Goal: Information Seeking & Learning: Learn about a topic

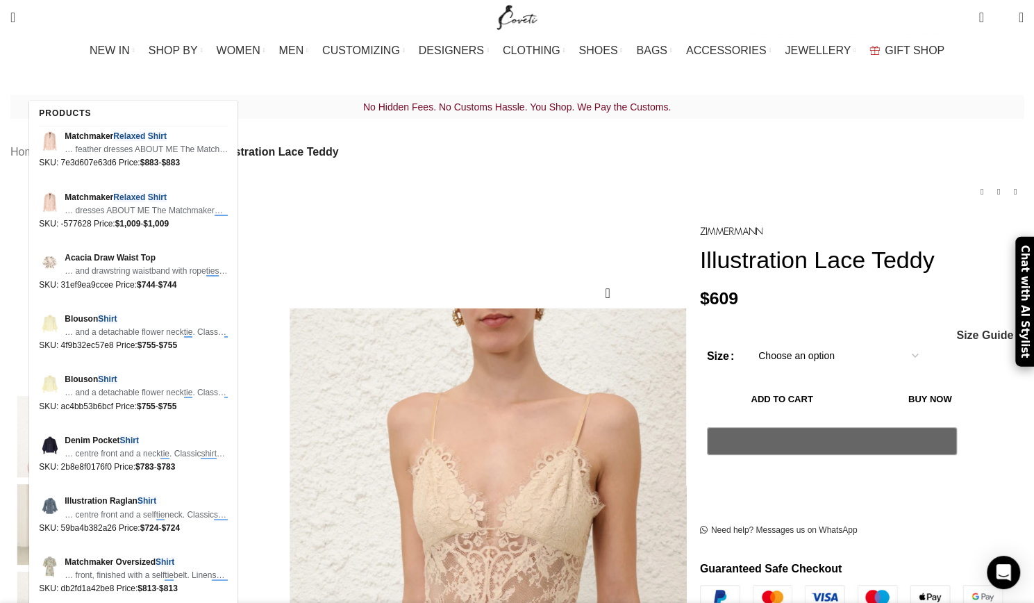
scroll to position [0, 1169]
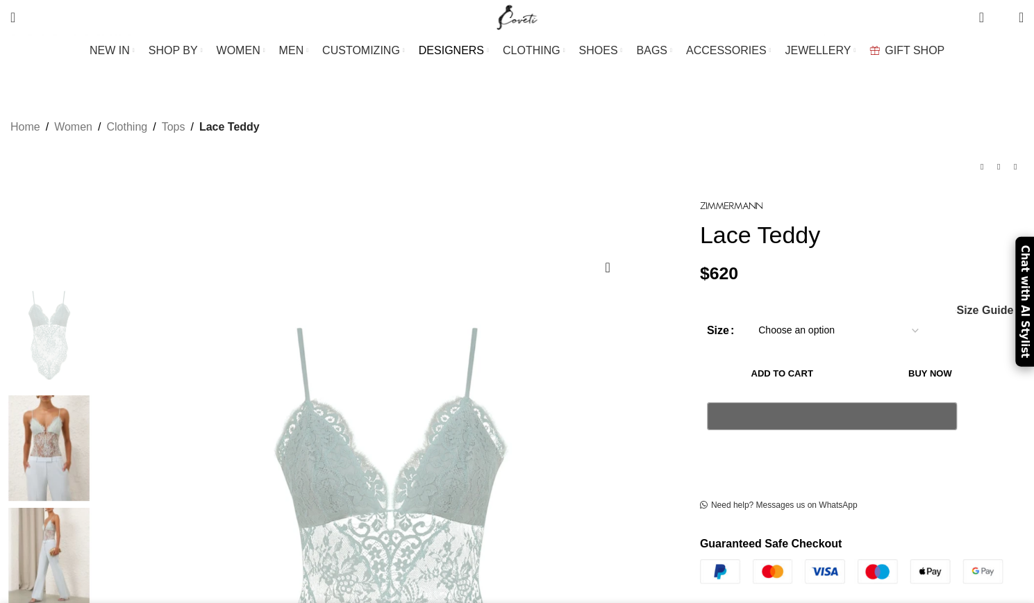
click at [489, 48] on link "DESIGNERS" at bounding box center [454, 51] width 70 height 28
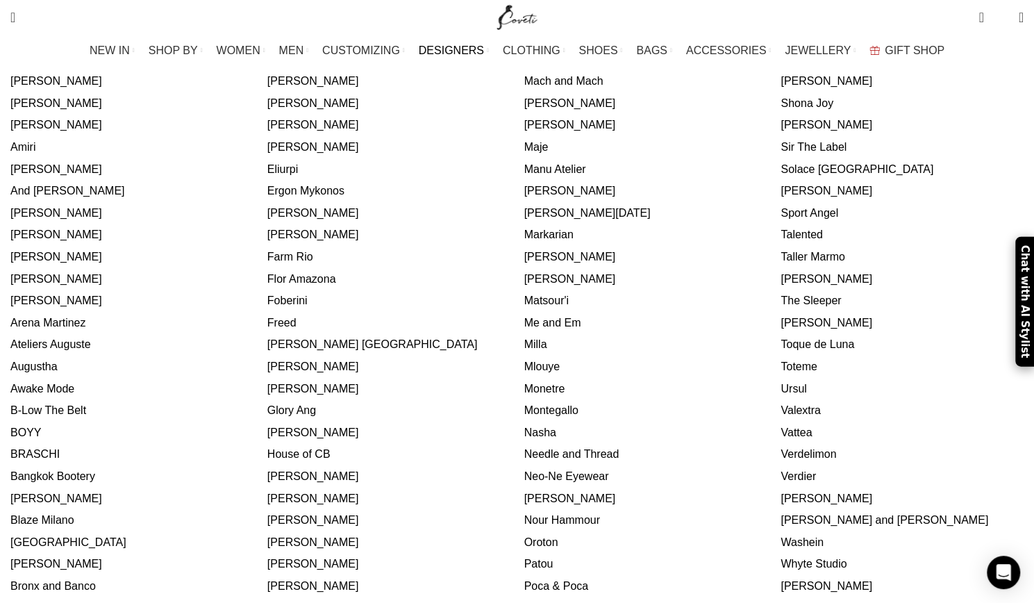
scroll to position [555, 0]
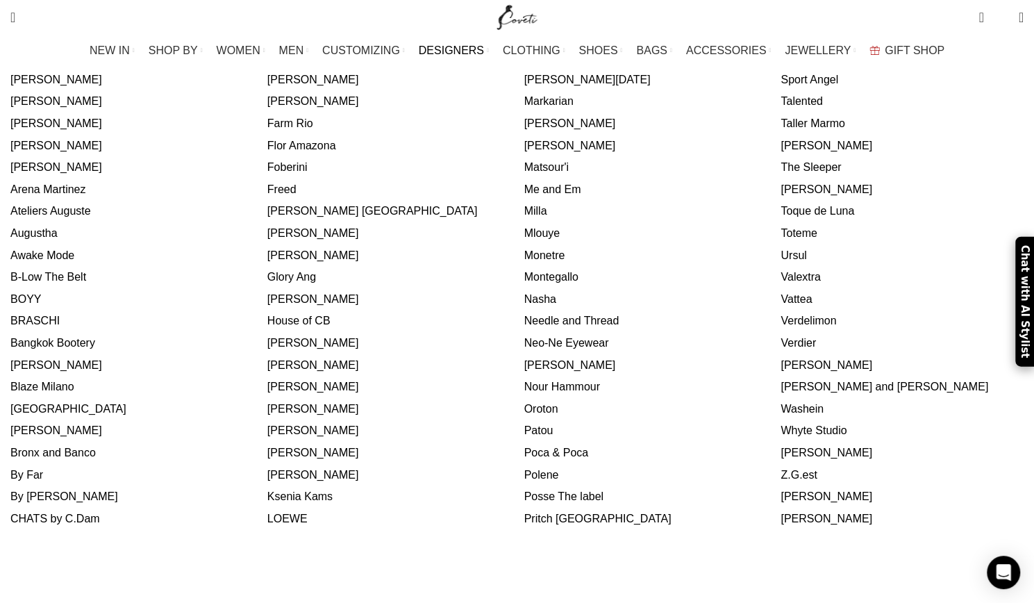
click at [780, 490] on link "[PERSON_NAME]" at bounding box center [826, 496] width 92 height 12
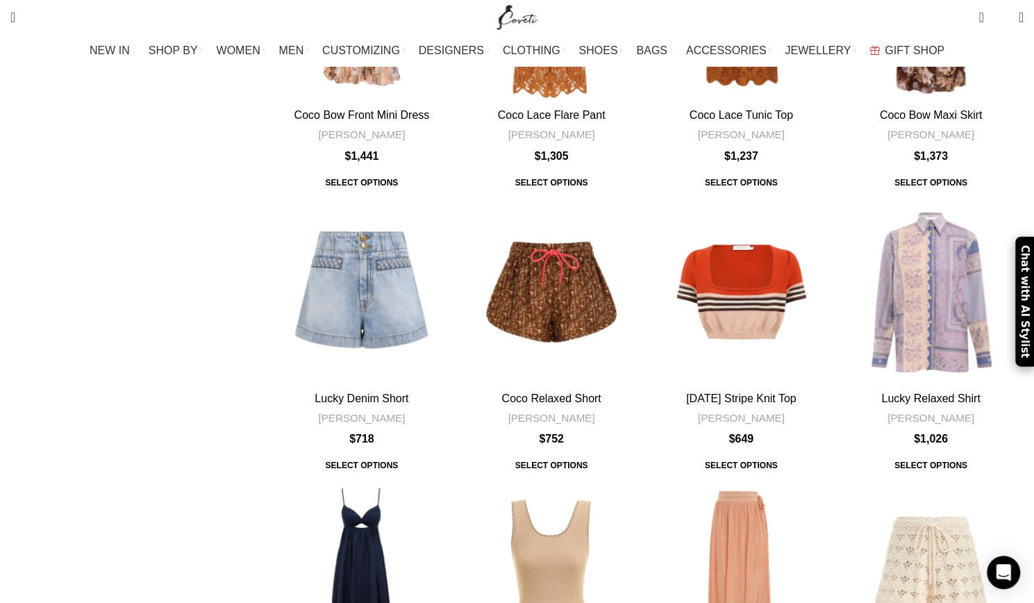
scroll to position [8470, 0]
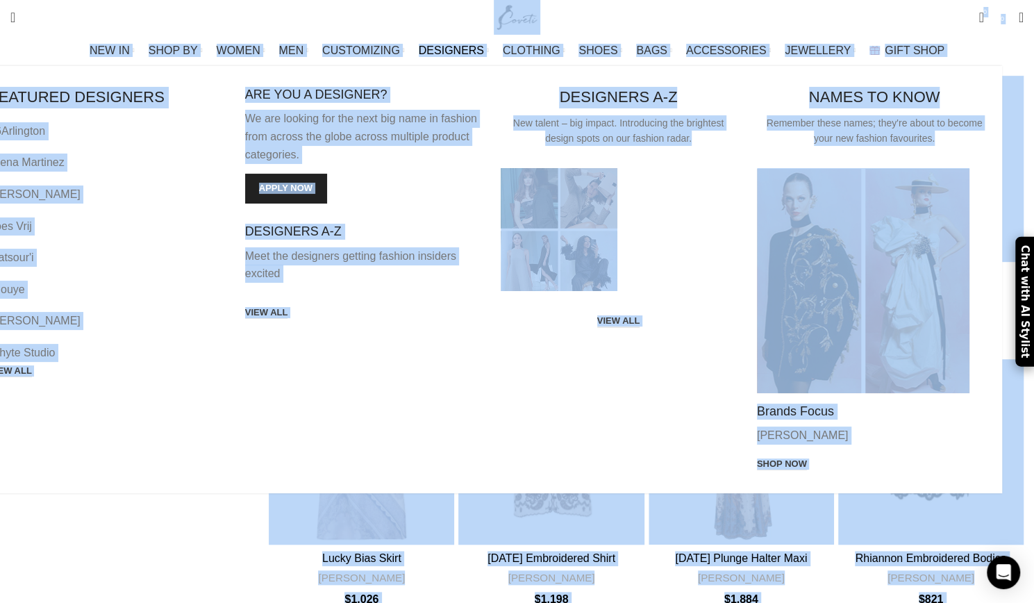
scroll to position [625, 0]
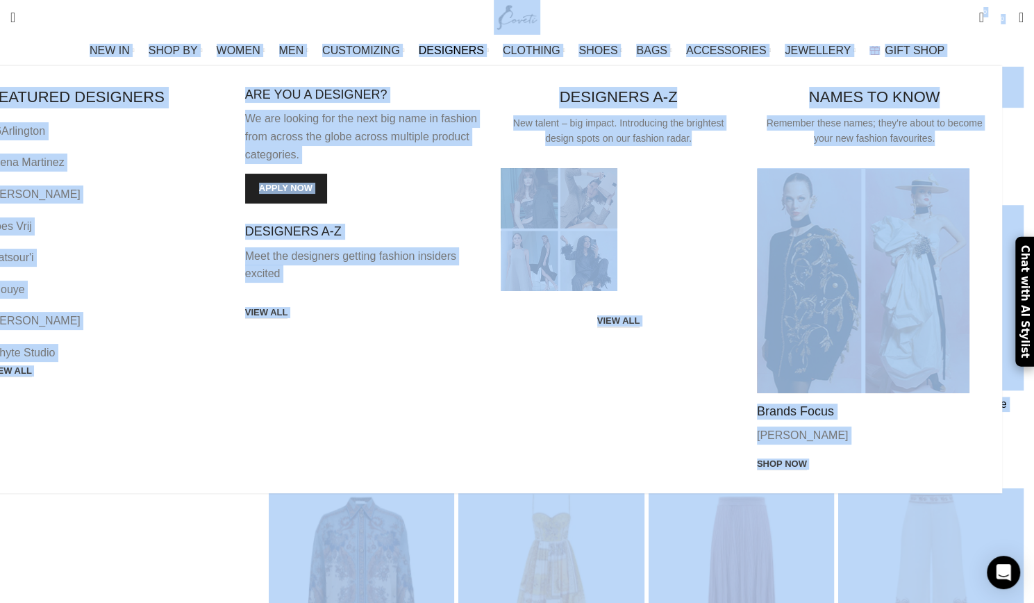
drag, startPoint x: 1016, startPoint y: 441, endPoint x: 1007, endPoint y: 441, distance: 9.0
click at [1002, 441] on div "FEATURED DESIGNERS 16Arlington Arena Martinez Gemy Maalouf Loes Vrij Matsour'i …" at bounding box center [485, 279] width 1034 height 427
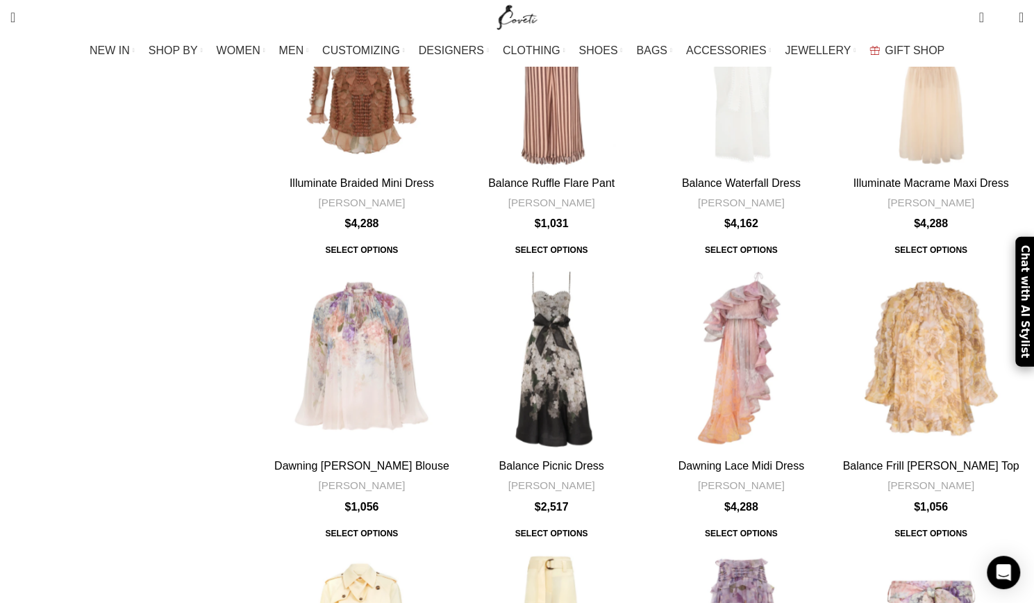
scroll to position [7775, 0]
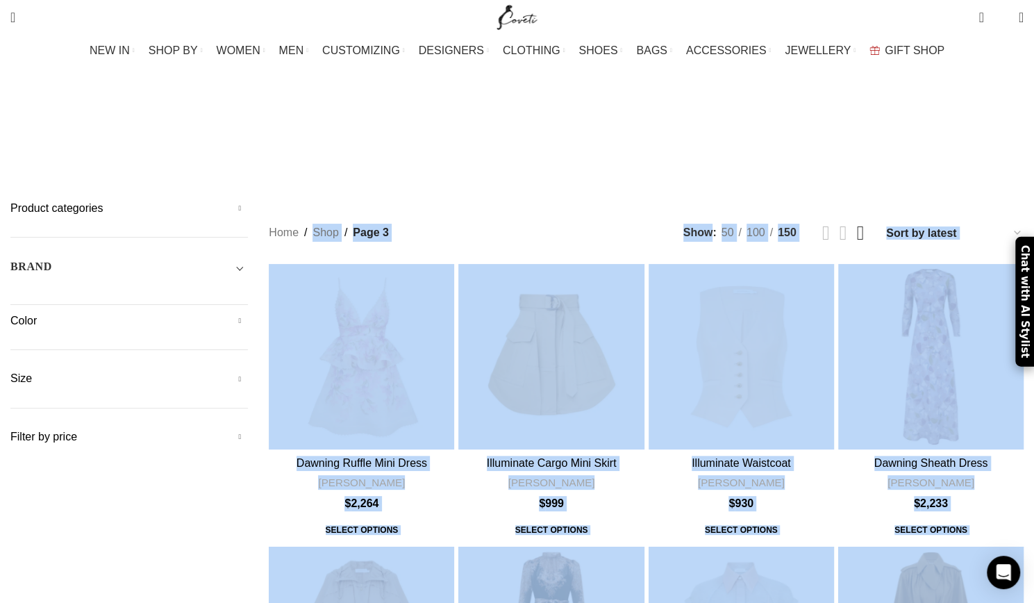
drag, startPoint x: 533, startPoint y: 391, endPoint x: 278, endPoint y: 302, distance: 269.2
copy div "Home Shop Page 3 Showing 301–450 of 1749 results Sorted by latest Show sidebar …"
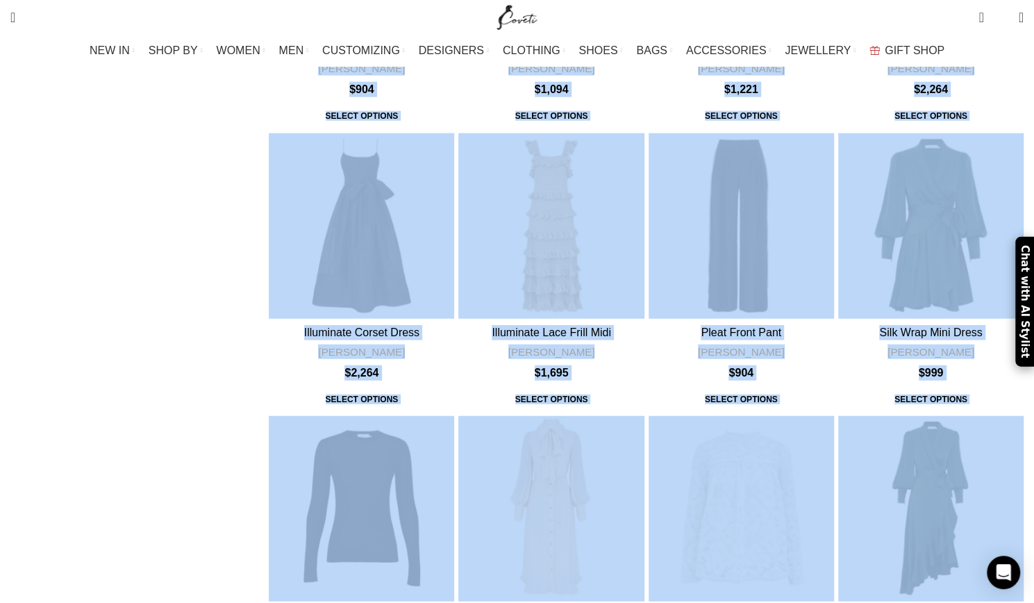
scroll to position [8000, 0]
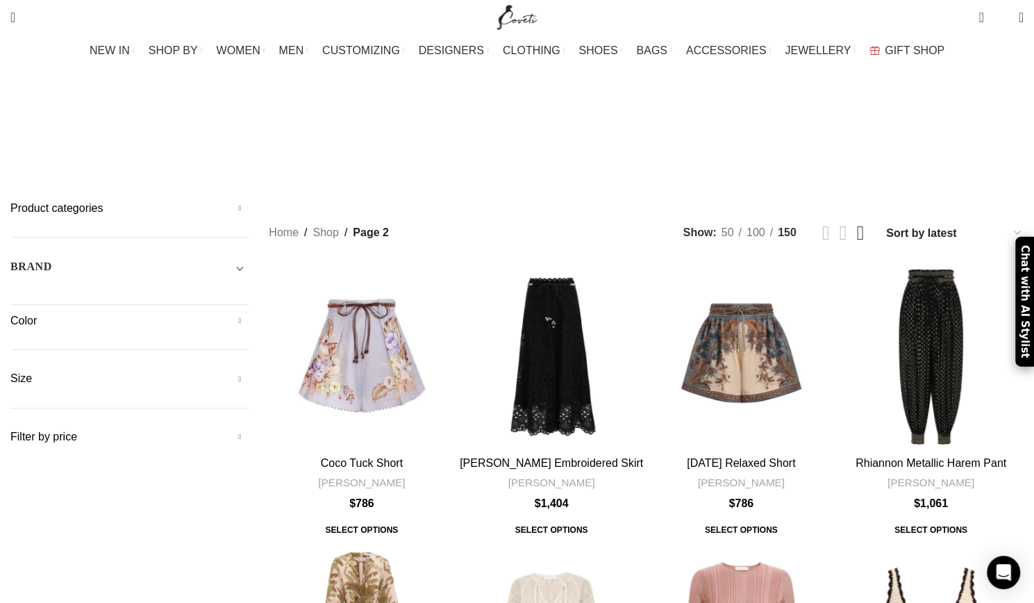
drag, startPoint x: 610, startPoint y: 291, endPoint x: 310, endPoint y: 126, distance: 342.4
copy div "Home Shop Page 2 Showing 151–300 of 1749 results Sorted by latest Show sidebar …"
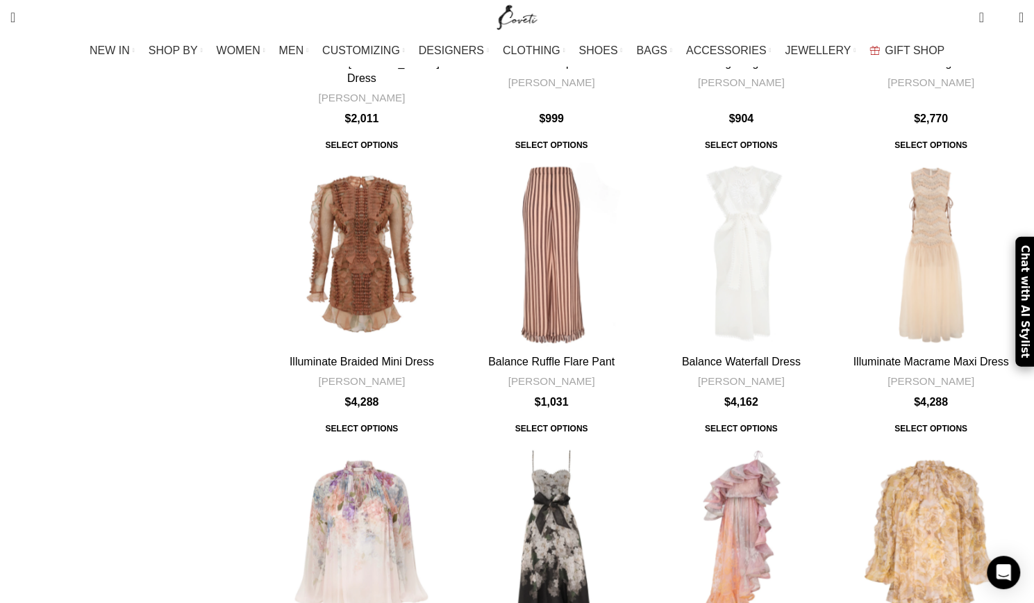
scroll to position [7898, 0]
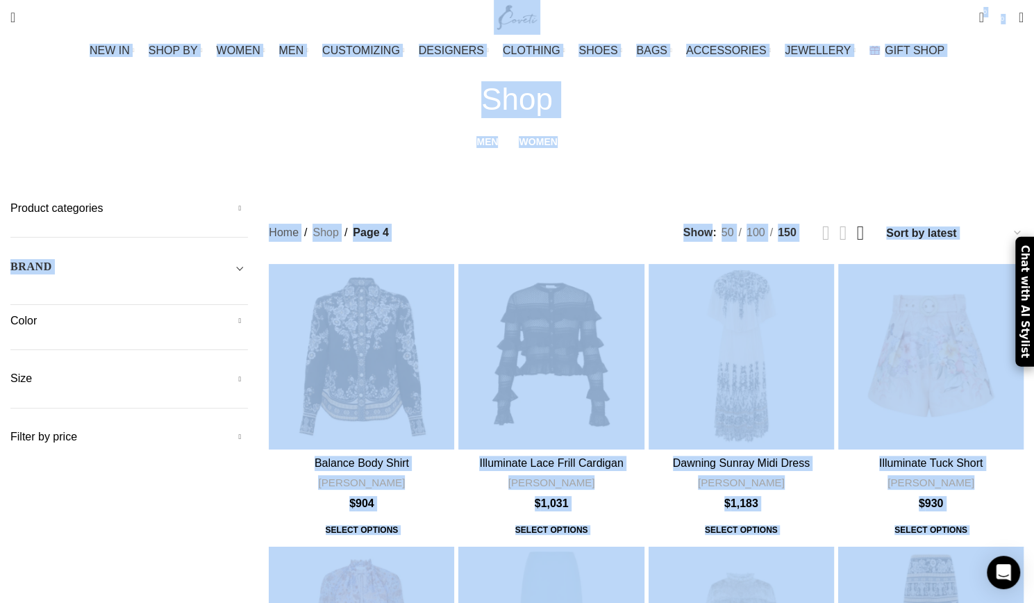
drag, startPoint x: 620, startPoint y: 348, endPoint x: 318, endPoint y: 130, distance: 372.5
copy div "Home Shop Page 4 Showing 451–600 of 1749 results Sorted by latest Show sidebar …"
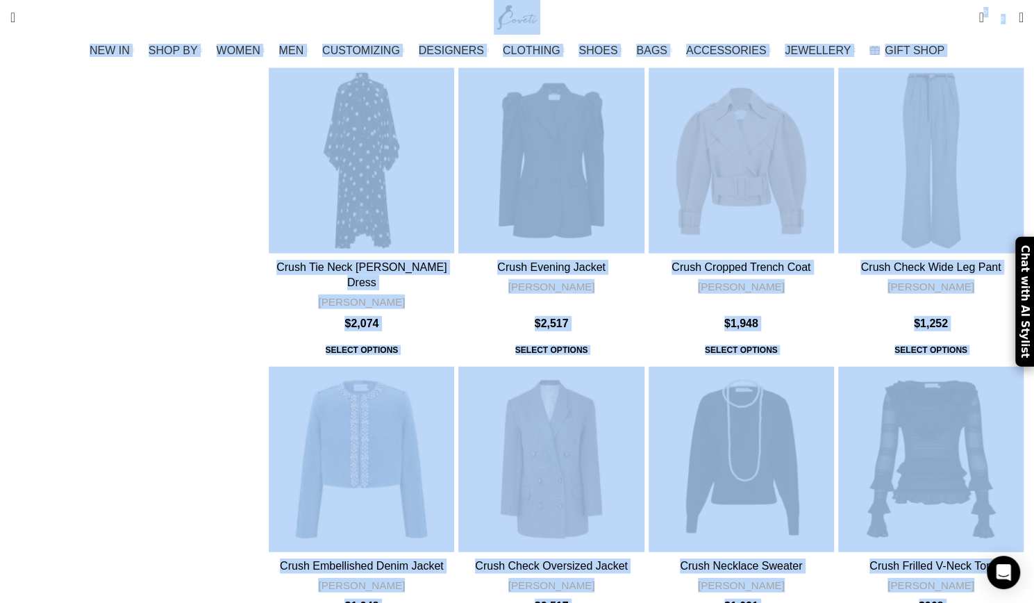
scroll to position [8149, 0]
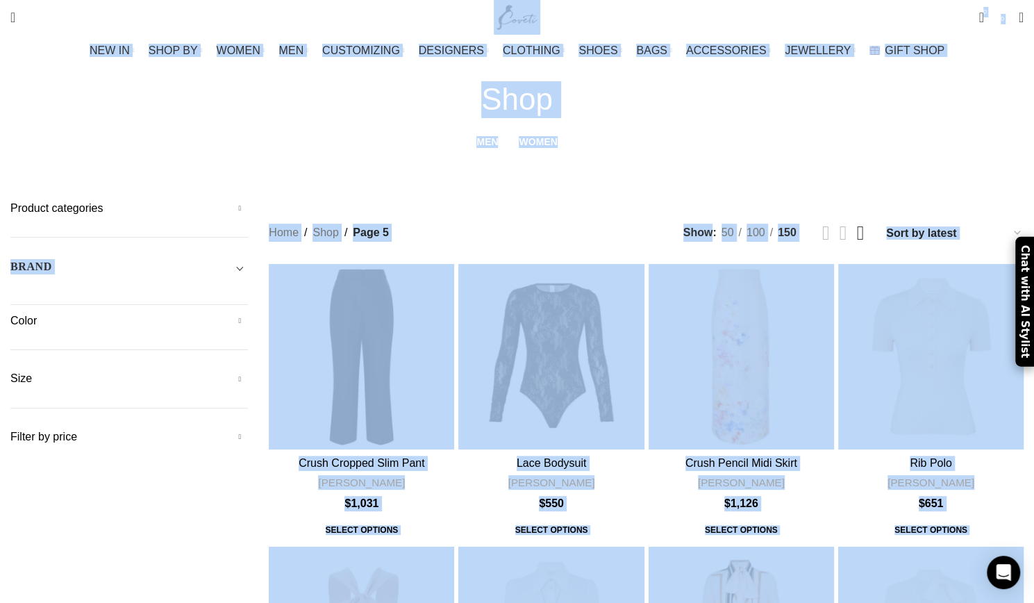
drag, startPoint x: 598, startPoint y: 337, endPoint x: 305, endPoint y: 99, distance: 377.6
copy div "Home Shop Page 5 Showing 601–750 of 1749 results Sorted by latest Show sidebar …"
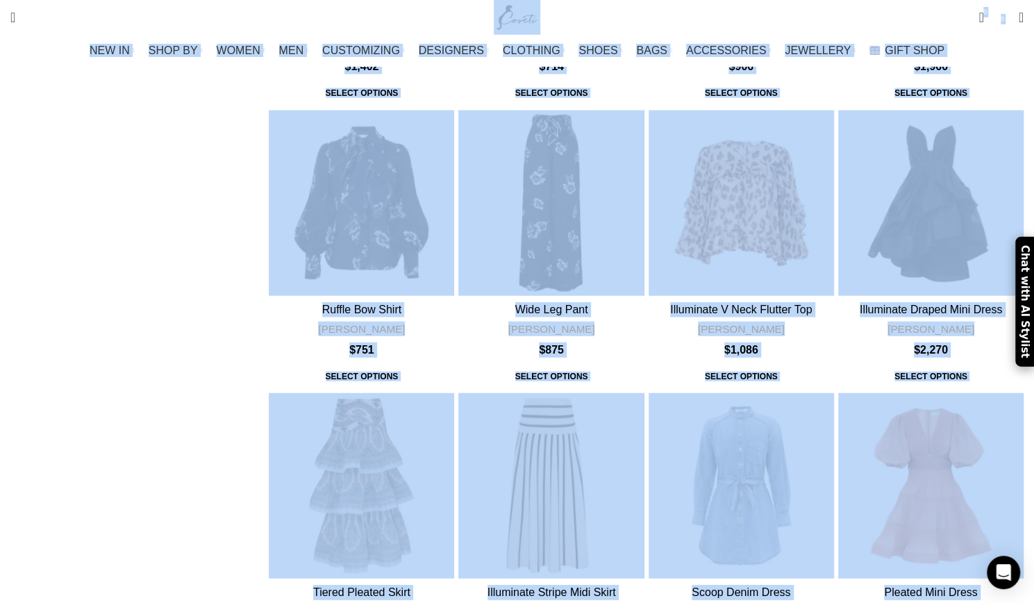
scroll to position [7972, 0]
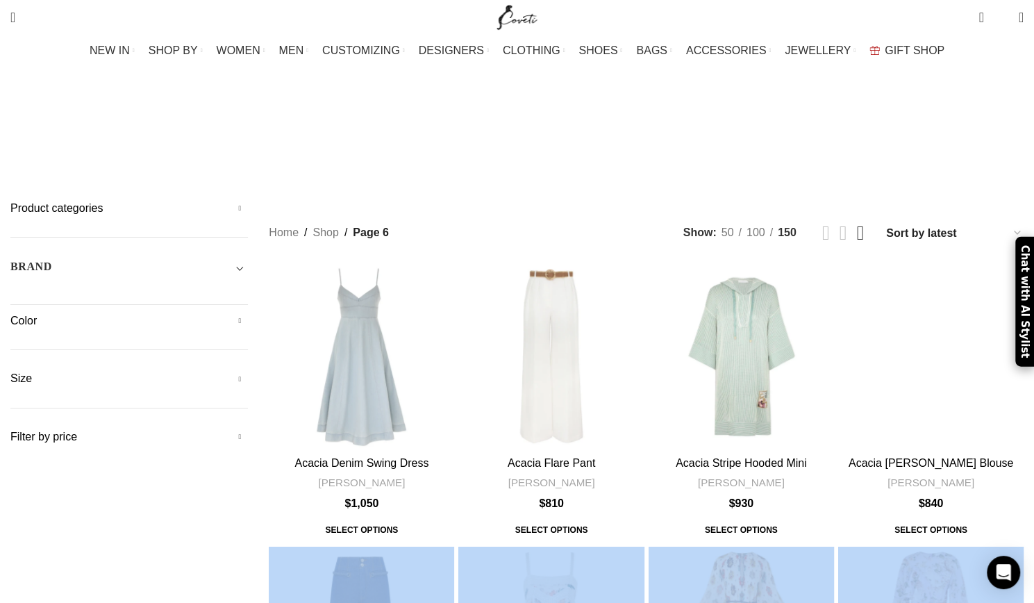
drag, startPoint x: 609, startPoint y: 228, endPoint x: 300, endPoint y: 473, distance: 394.4
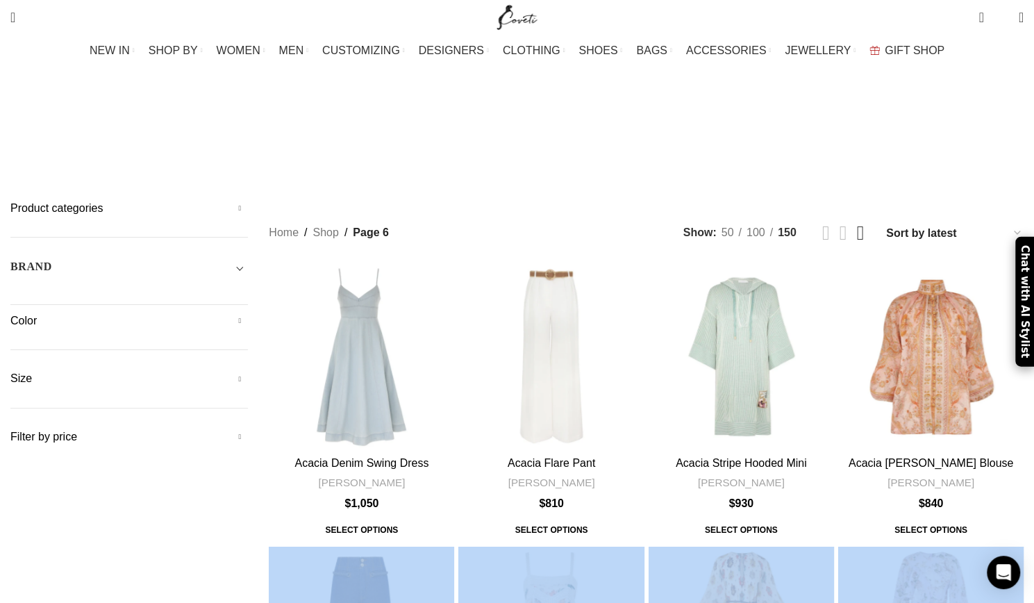
copy div "Home Shop Page 6 Showing 751–900 of 1749 results Sorted by latest Show sidebar …"
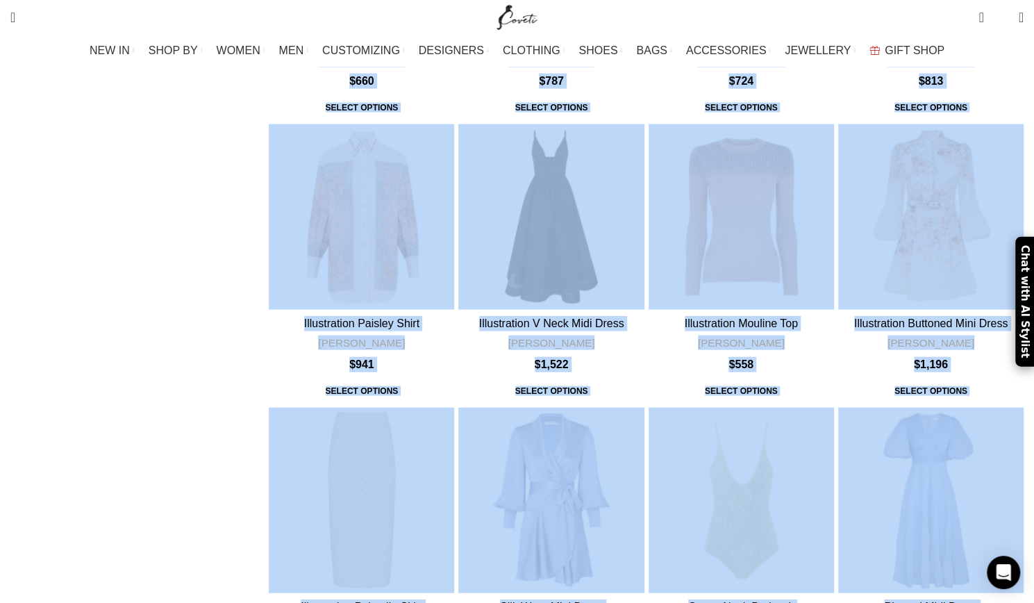
scroll to position [8026, 0]
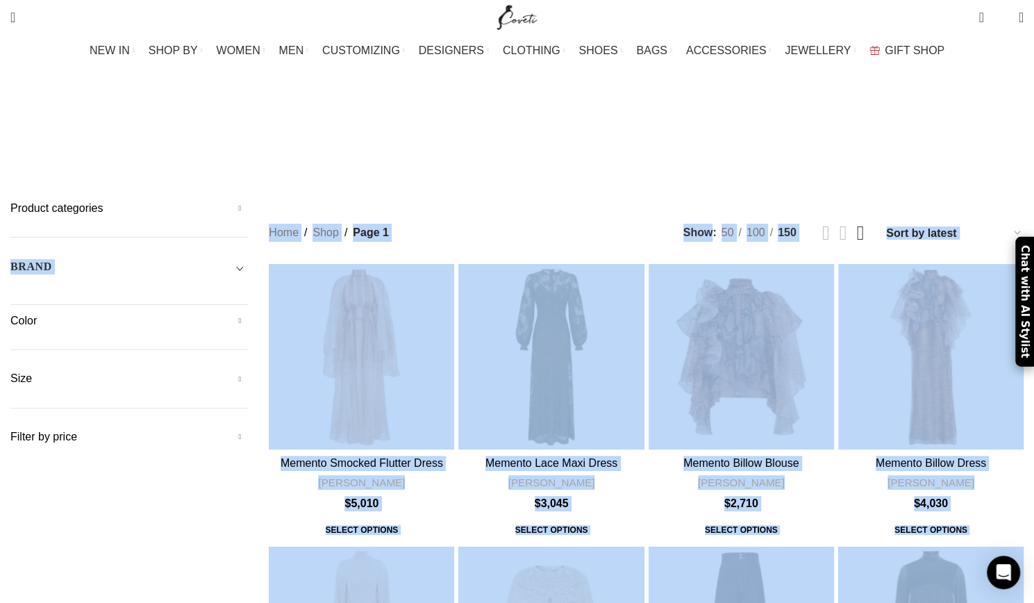
drag, startPoint x: 619, startPoint y: 315, endPoint x: 286, endPoint y: 117, distance: 387.2
copy main "16Arlington Adam Lippes Agua By Agua Bendita Aje Alejandra De Coss Alemais Ales…"
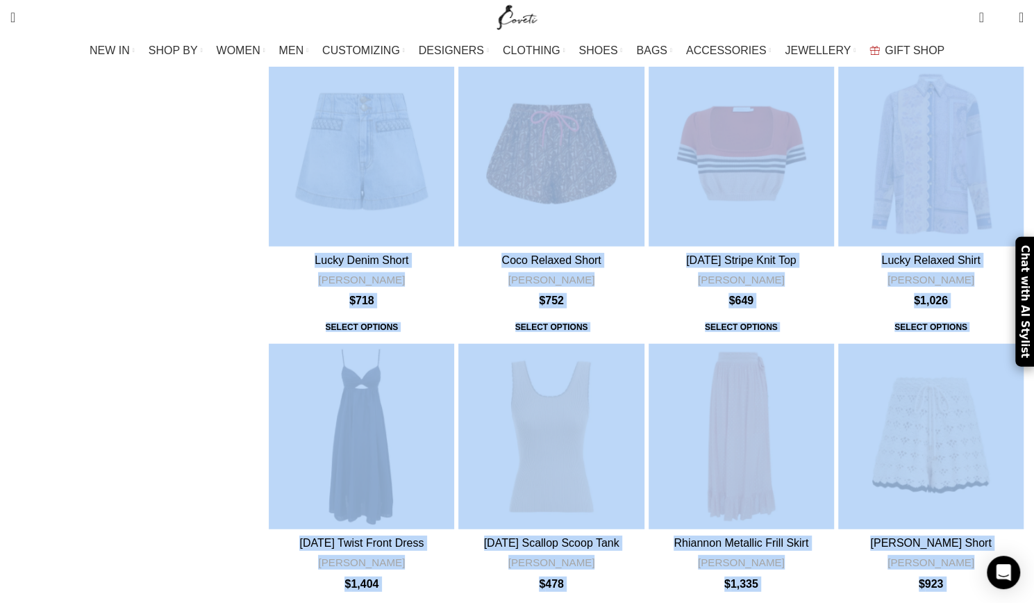
scroll to position [8082, 0]
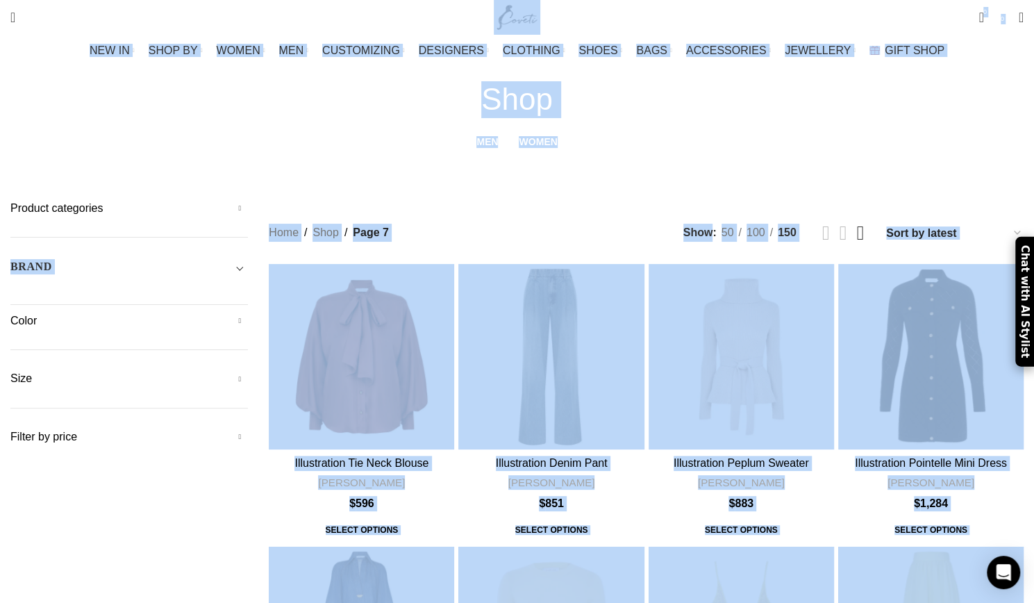
drag, startPoint x: 614, startPoint y: 294, endPoint x: 305, endPoint y: 109, distance: 360.0
copy div "Home Shop Page 7 Showing 901–1050 of 1749 results Sorted by latest Show sidebar…"
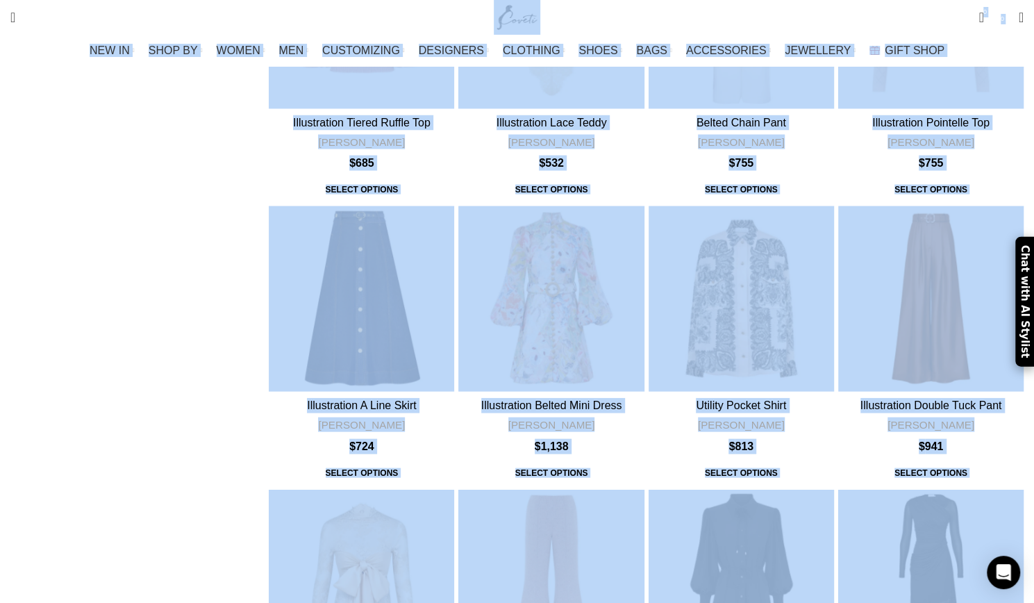
scroll to position [7859, 0]
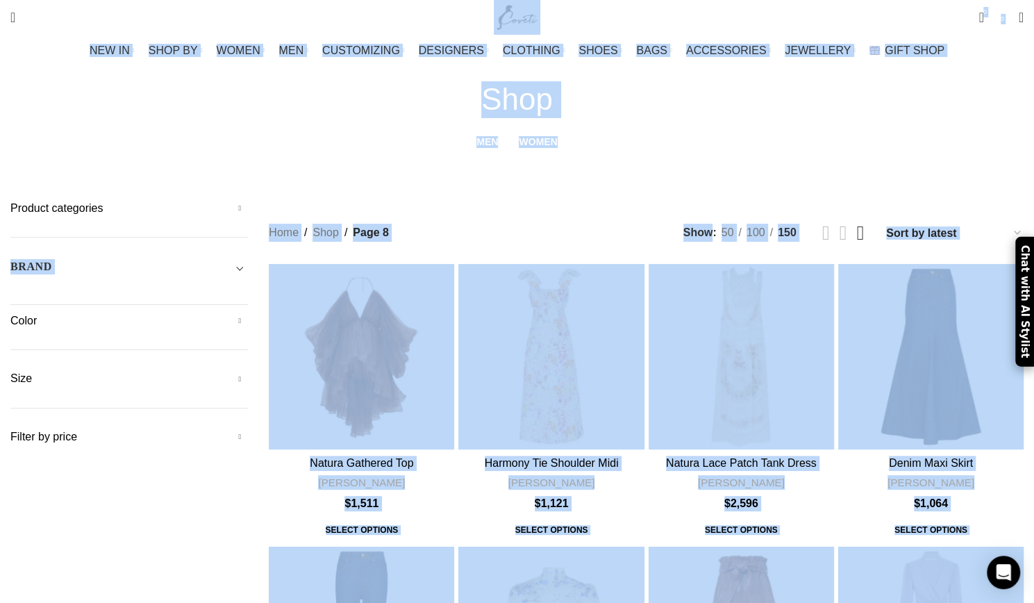
drag, startPoint x: 601, startPoint y: 385, endPoint x: 313, endPoint y: 108, distance: 399.2
copy div "Home Shop Page 8 Showing 1051–1200 of 1749 results Sorted by latest Show sideba…"
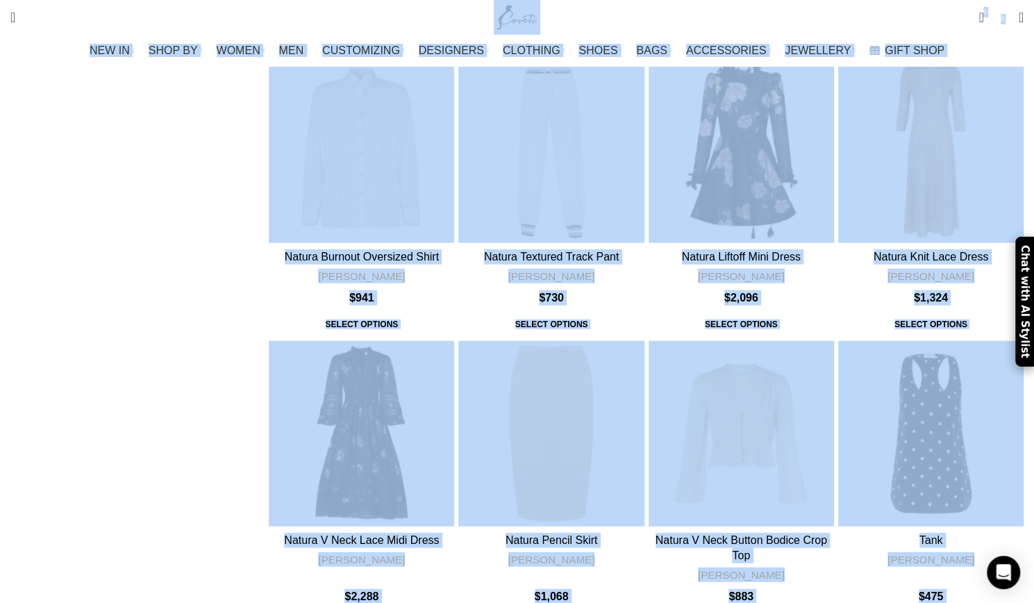
scroll to position [7966, 0]
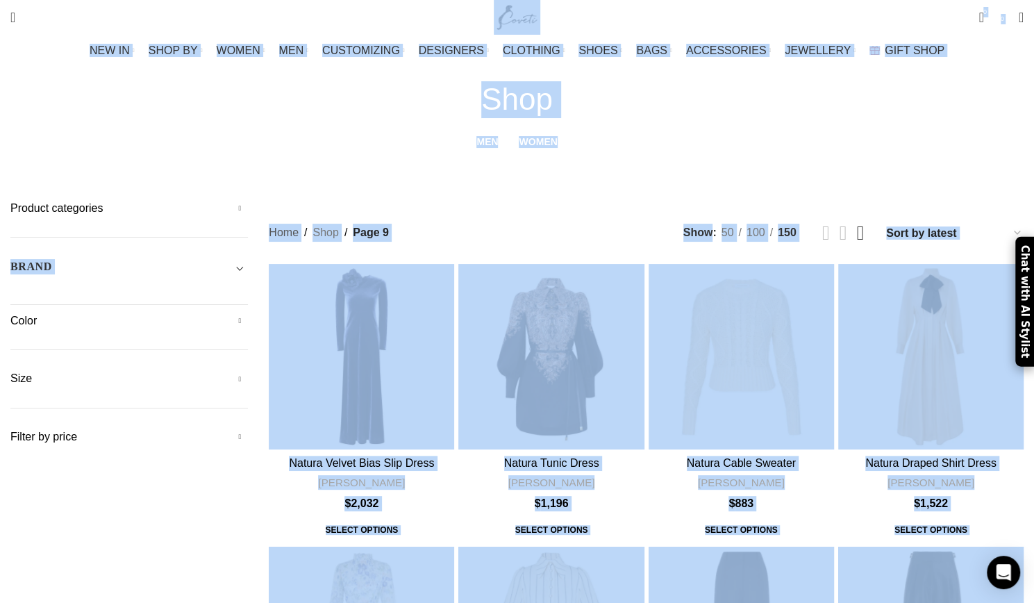
drag, startPoint x: 647, startPoint y: 312, endPoint x: 315, endPoint y: 121, distance: 383.5
copy div "Home Shop Page 9 Showing 1201–1350 of 1749 results Sorted by latest Show sideba…"
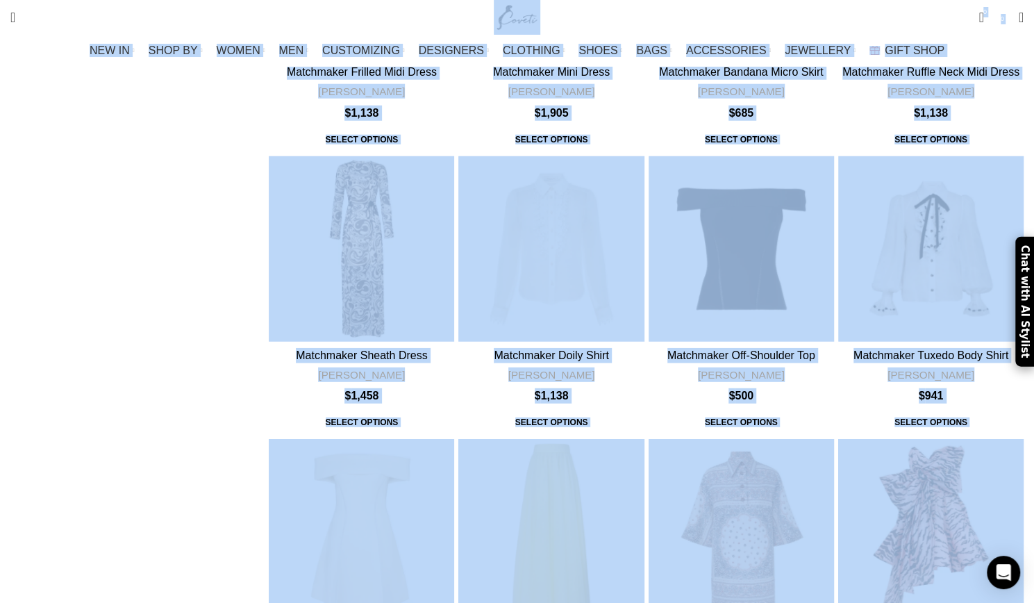
scroll to position [8005, 0]
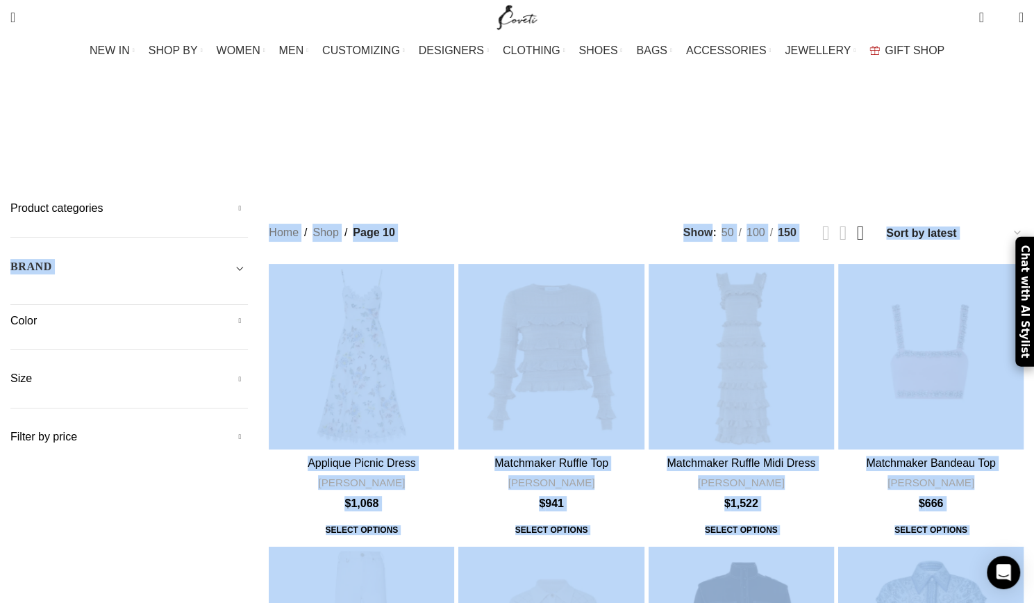
drag, startPoint x: 646, startPoint y: 377, endPoint x: 274, endPoint y: 463, distance: 382.0
copy div "Home Shop Page 10 Showing 1351–1500 of 1749 results Sorted by latest Show sideb…"
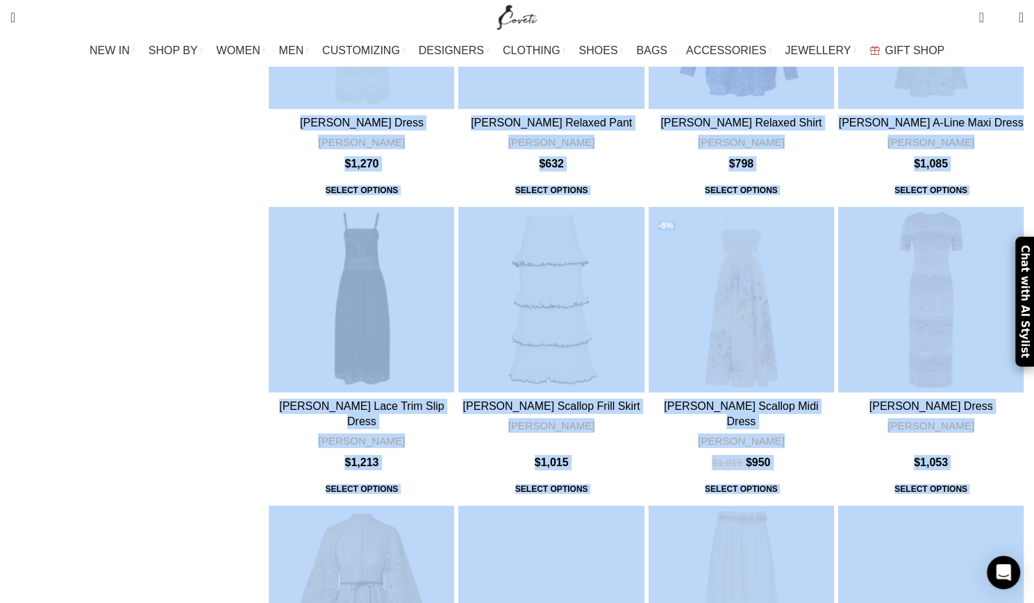
scroll to position [8806, 0]
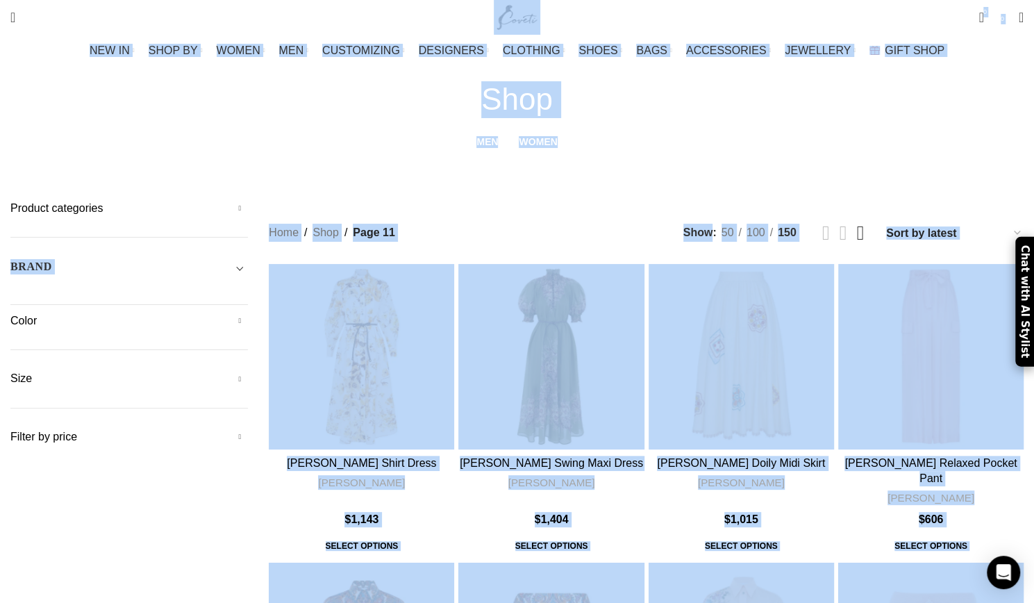
drag, startPoint x: 639, startPoint y: 356, endPoint x: 304, endPoint y: 128, distance: 404.8
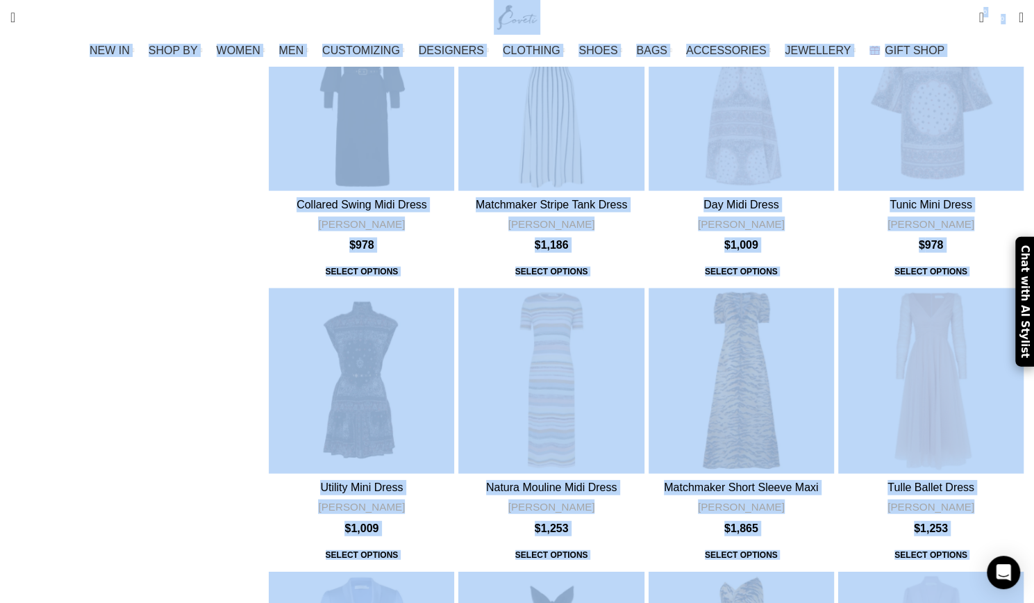
scroll to position [8040, 0]
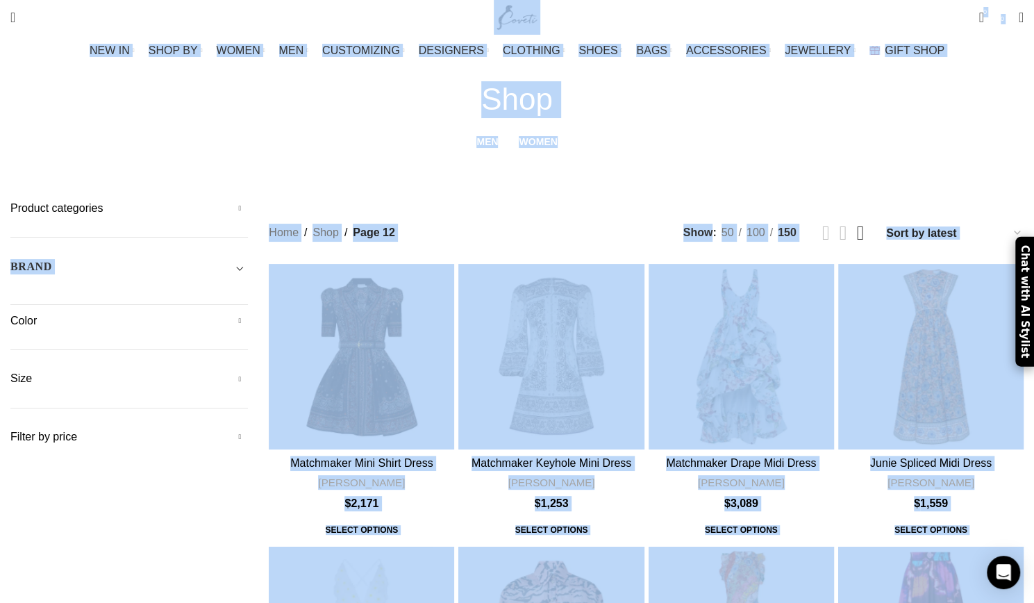
drag, startPoint x: 793, startPoint y: 363, endPoint x: 307, endPoint y: 135, distance: 536.7
